Goal: Find contact information: Find contact information

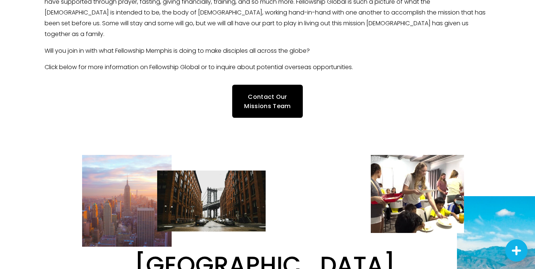
scroll to position [326, 0]
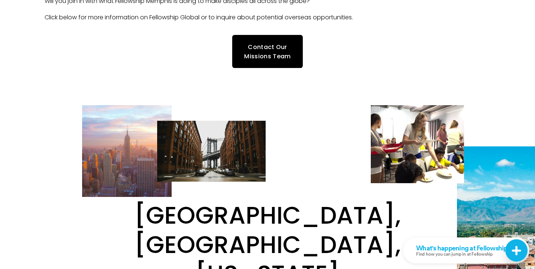
click at [239, 61] on link "Contact Our Missions Team" at bounding box center [267, 51] width 71 height 33
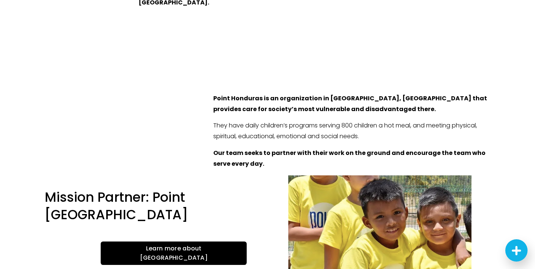
scroll to position [943, 0]
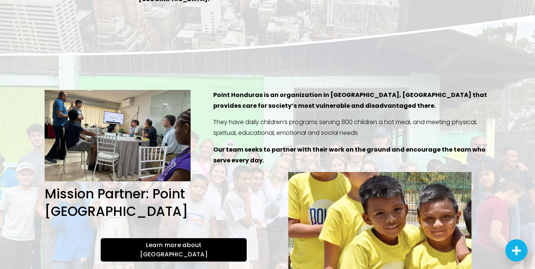
click at [201, 238] on link "Learn more about Point Honduras" at bounding box center [174, 249] width 146 height 23
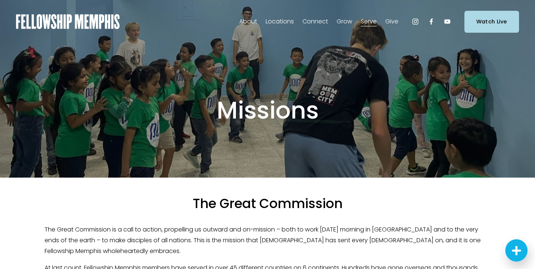
scroll to position [0, 0]
click at [0, 0] on span "Staff" at bounding box center [0, 0] width 0 height 0
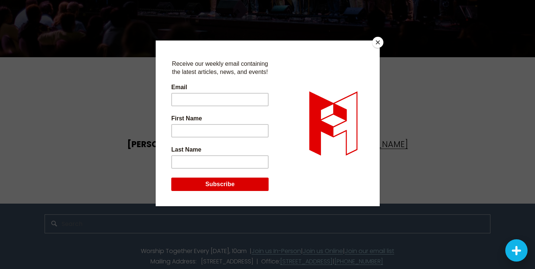
scroll to position [1805, 0]
click at [378, 39] on button "Close" at bounding box center [377, 42] width 11 height 11
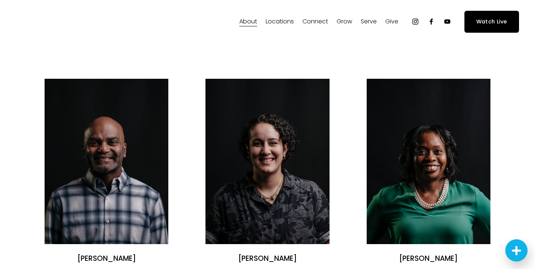
scroll to position [0, 0]
click at [0, 0] on span "Missions" at bounding box center [0, 0] width 0 height 0
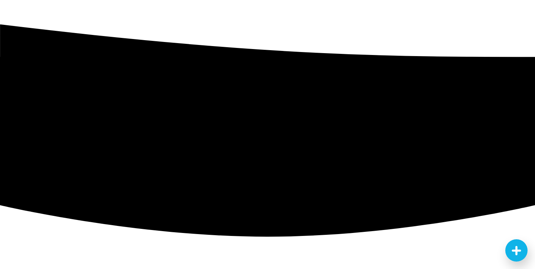
scroll to position [1191, 0]
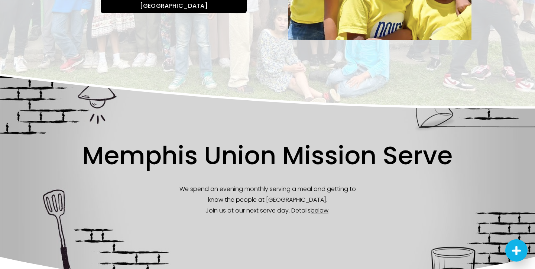
click at [326, 206] on span "below" at bounding box center [320, 210] width 18 height 9
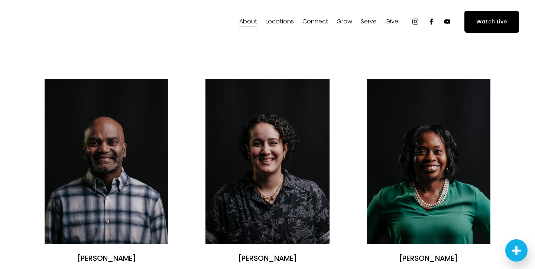
click at [248, 22] on span "About" at bounding box center [248, 21] width 18 height 11
click at [0, 0] on span "Contact Us" at bounding box center [0, 0] width 0 height 0
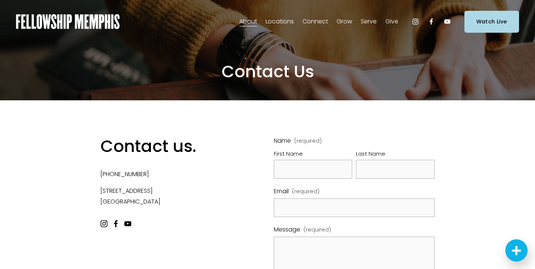
click at [80, 27] on img at bounding box center [68, 21] width 104 height 15
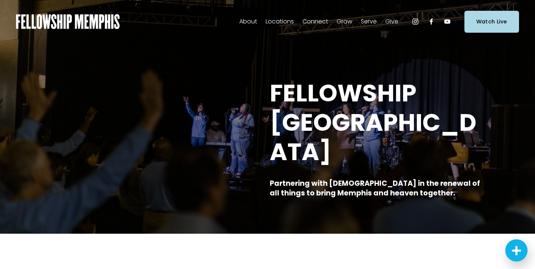
click at [0, 0] on span "Staff" at bounding box center [0, 0] width 0 height 0
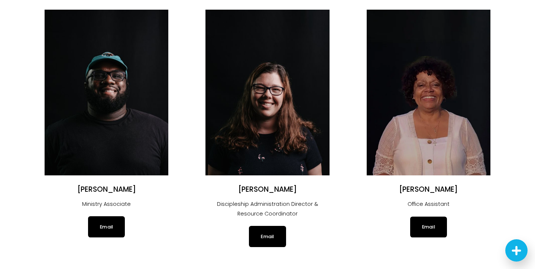
scroll to position [612, 0]
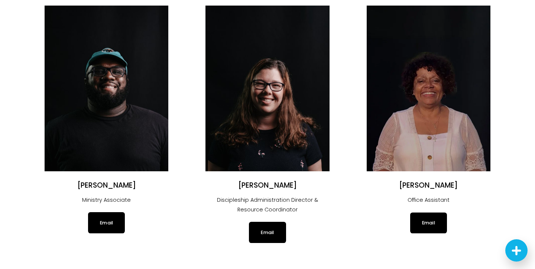
click at [288, 224] on div "Email" at bounding box center [268, 232] width 124 height 21
click at [282, 226] on link "Email" at bounding box center [267, 232] width 37 height 21
